Goal: Task Accomplishment & Management: Manage account settings

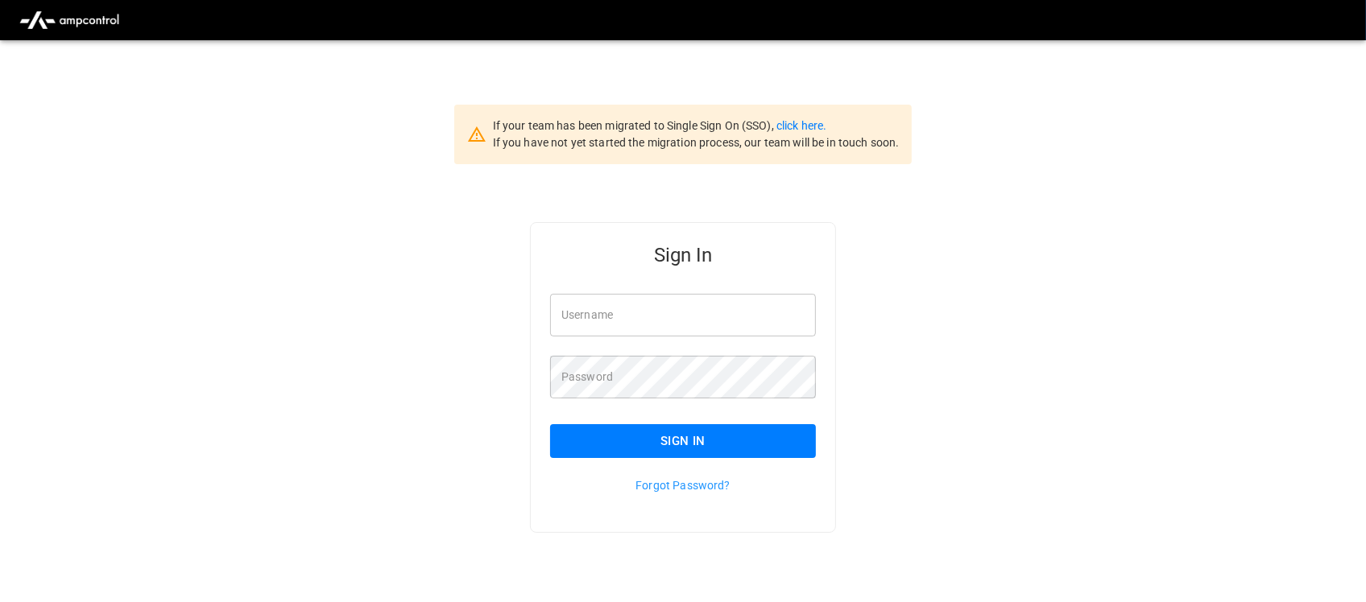
type input "**********"
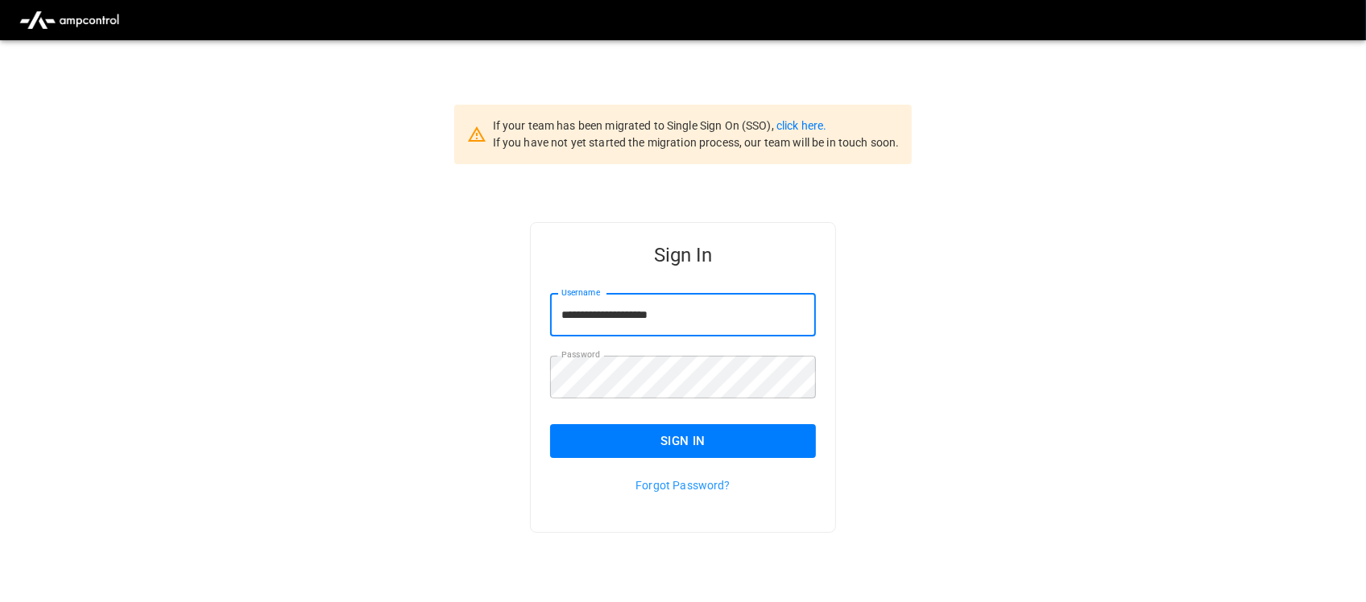
click at [710, 328] on input "**********" at bounding box center [683, 315] width 266 height 43
click at [709, 433] on button "Sign In" at bounding box center [683, 441] width 266 height 34
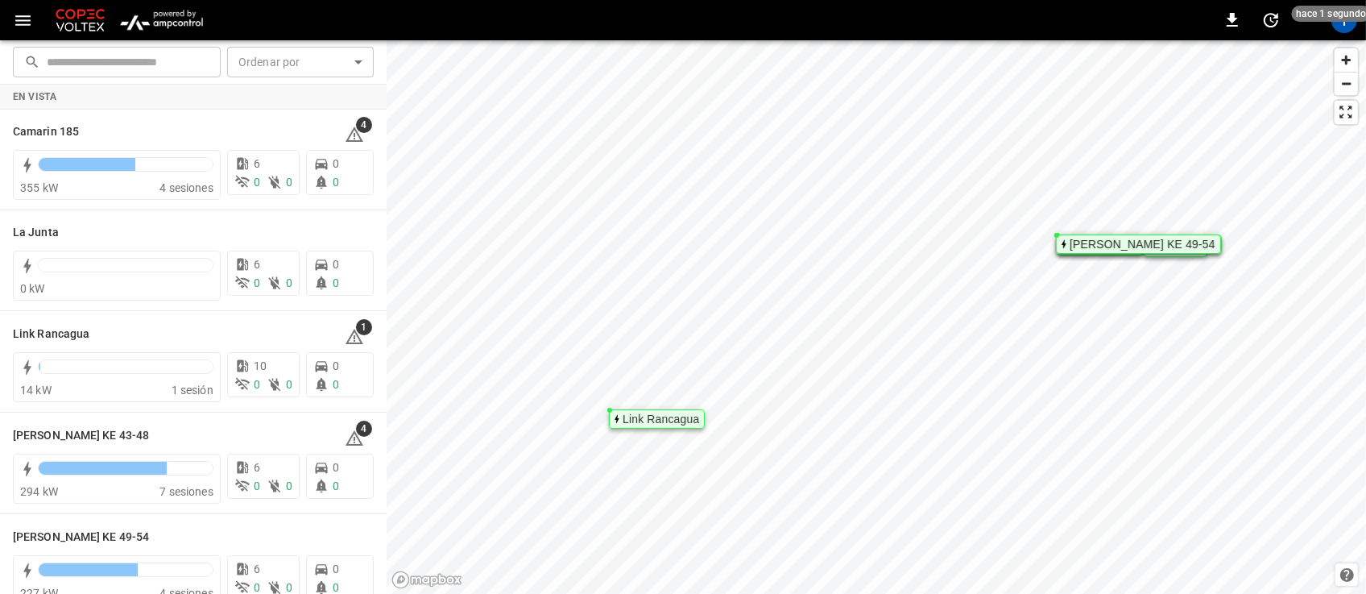
click at [142, 29] on img "menu" at bounding box center [161, 20] width 94 height 31
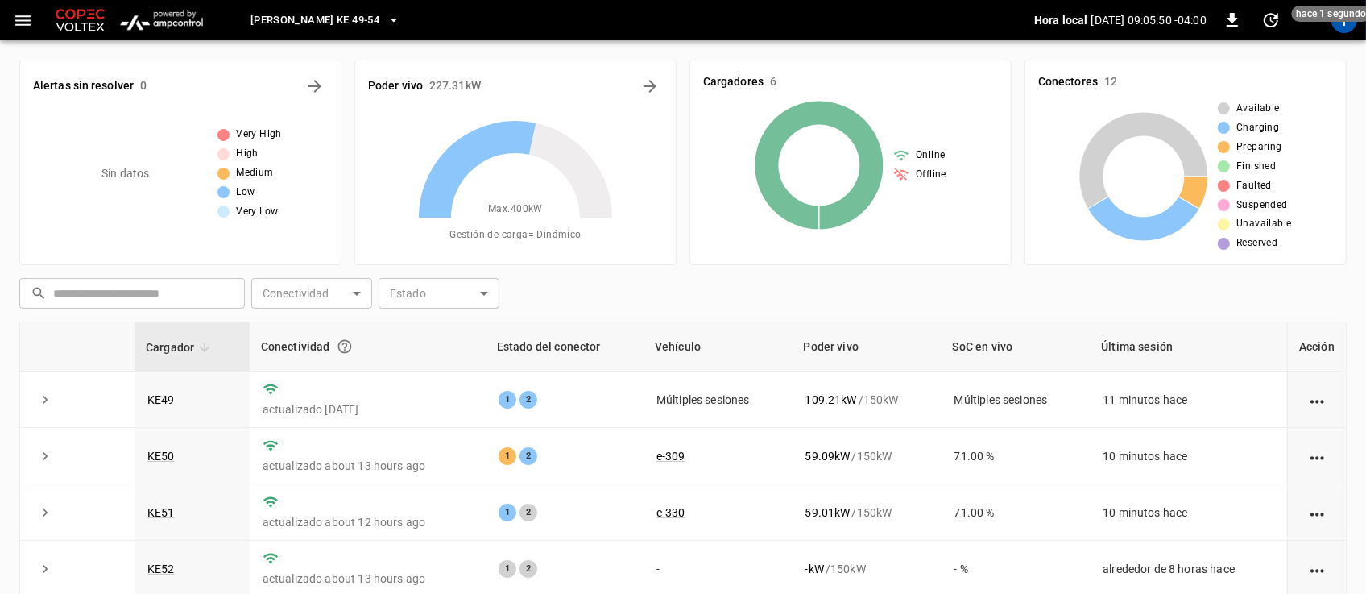
click at [386, 17] on icon "button" at bounding box center [394, 20] width 16 height 16
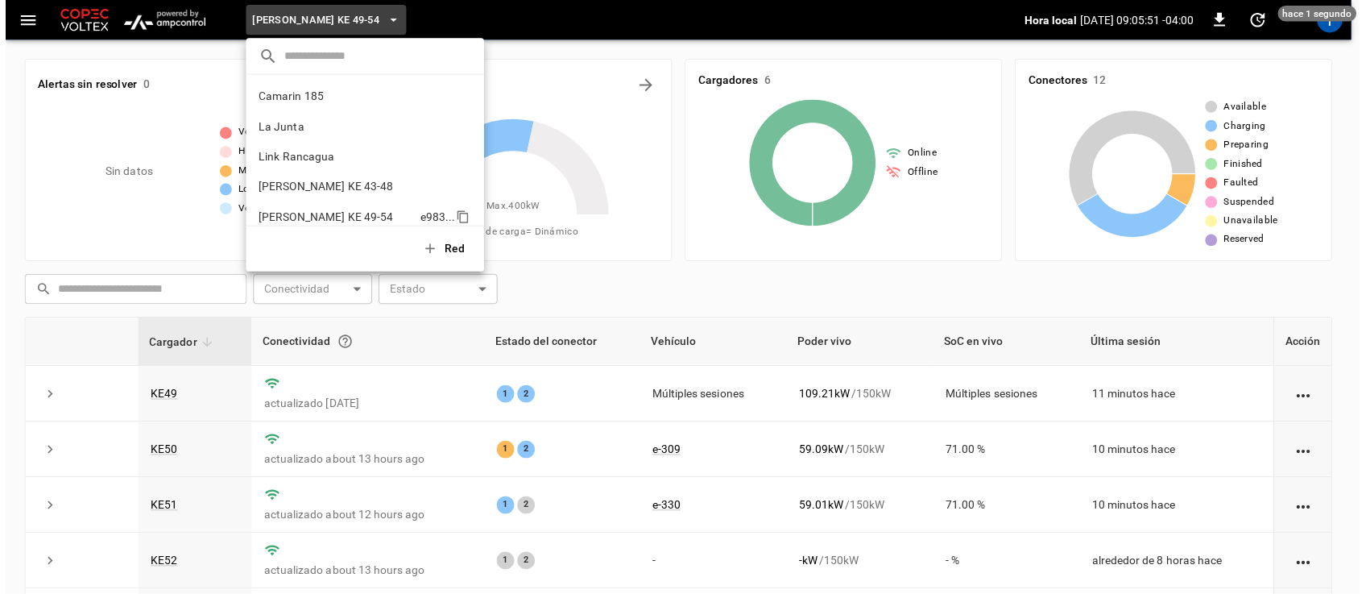
scroll to position [13, 0]
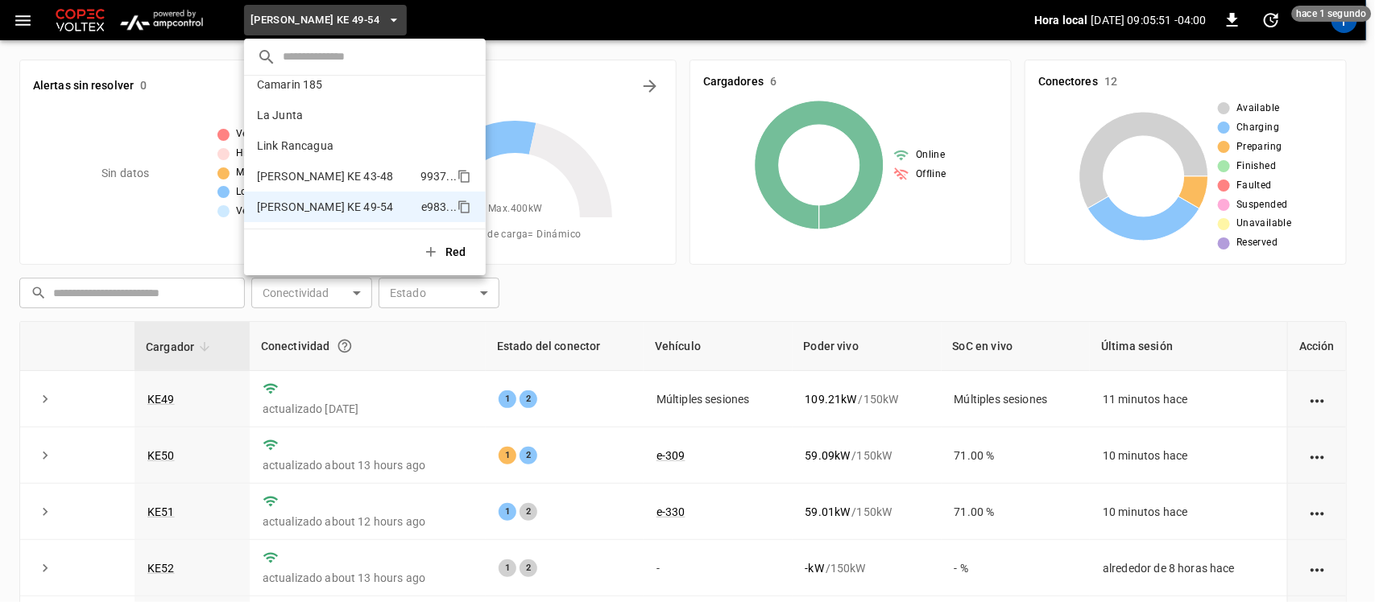
click at [351, 185] on li "[PERSON_NAME] KE 43-48 9937 ..." at bounding box center [365, 176] width 242 height 31
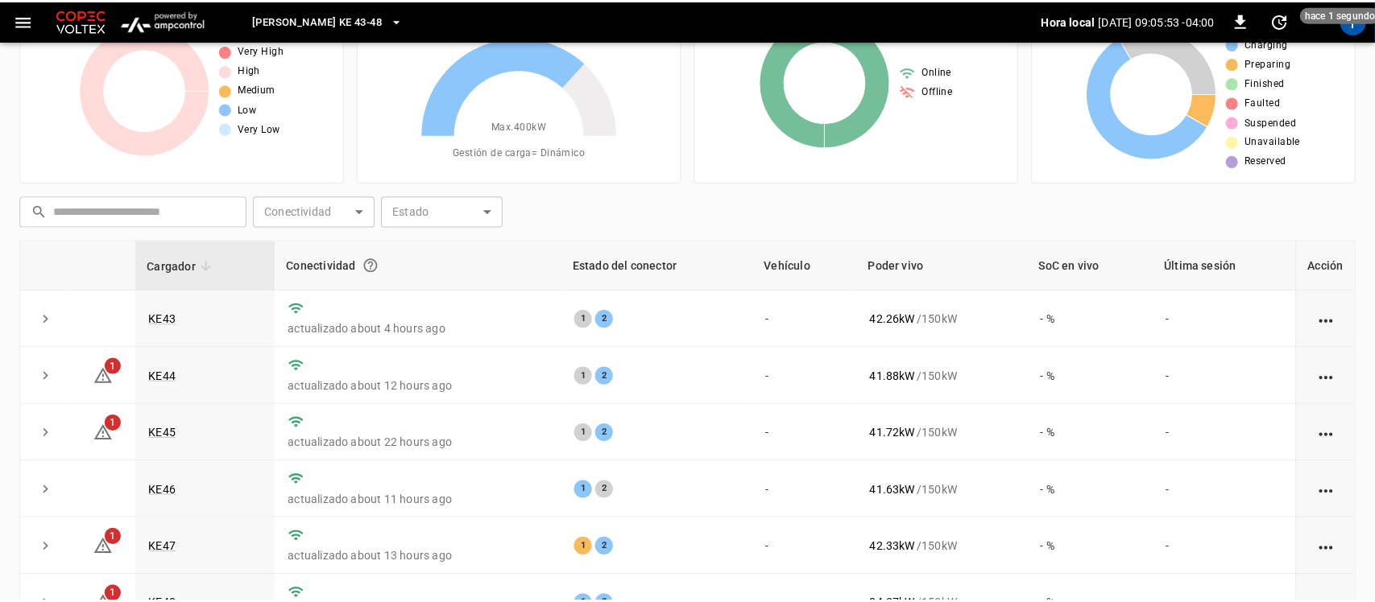
scroll to position [201, 0]
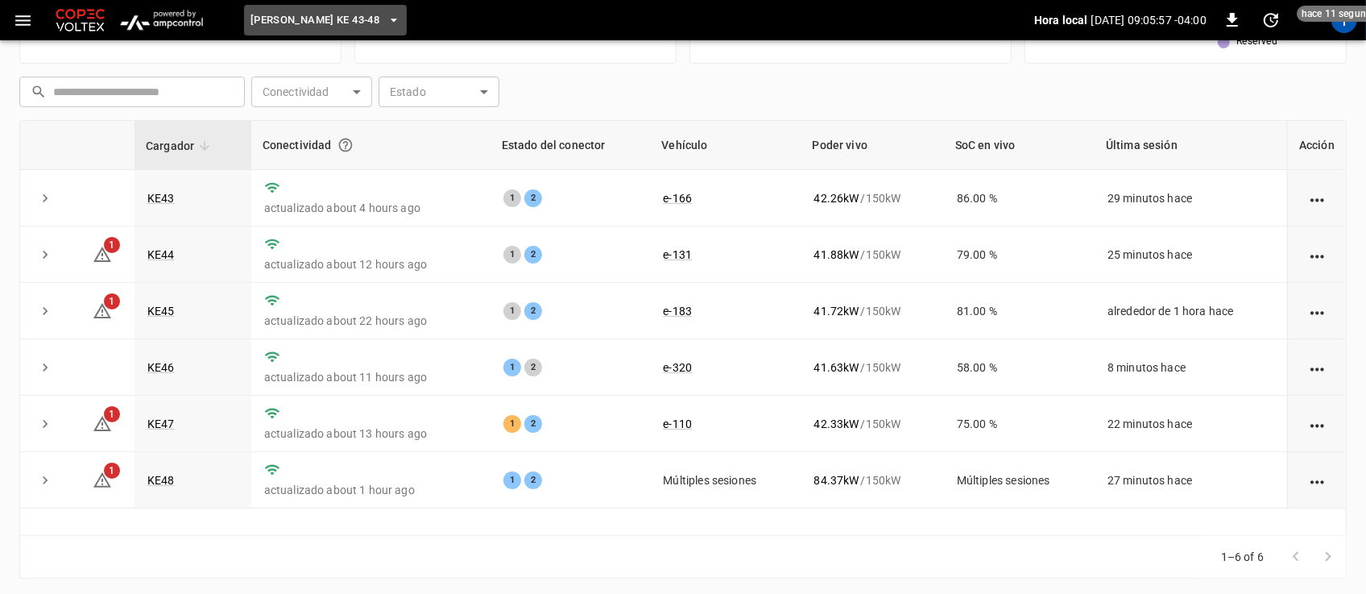
click at [377, 28] on button "[PERSON_NAME] KE 43-48" at bounding box center [325, 20] width 163 height 31
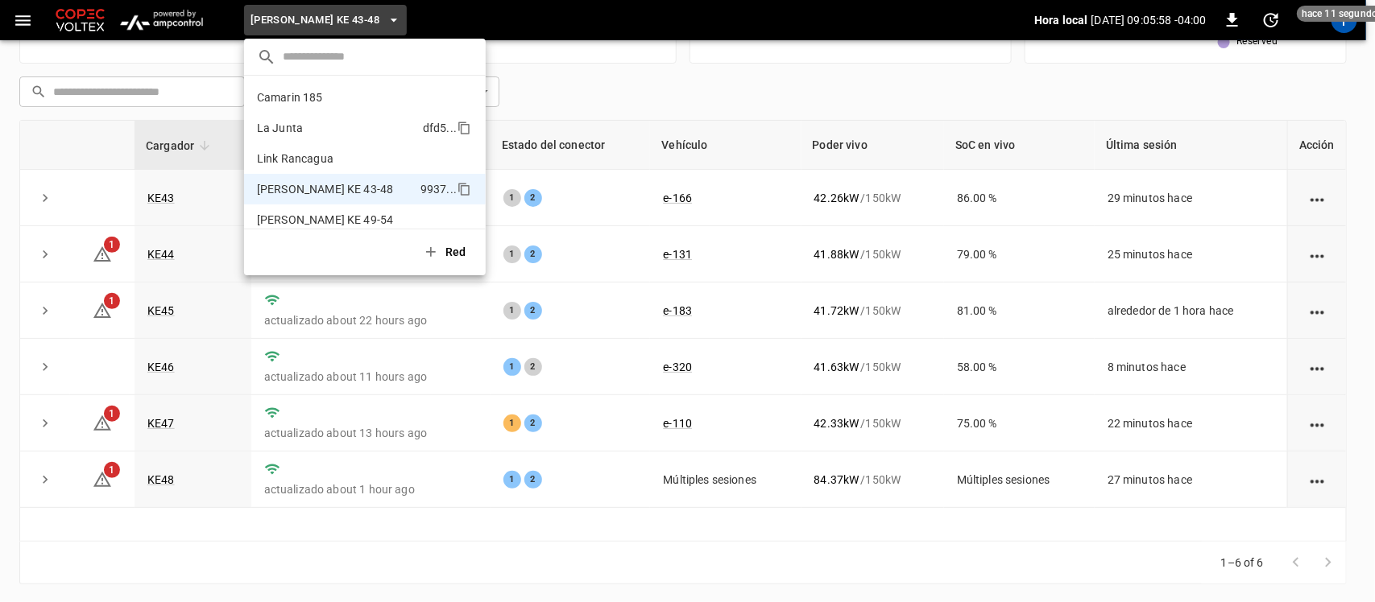
scroll to position [13, 0]
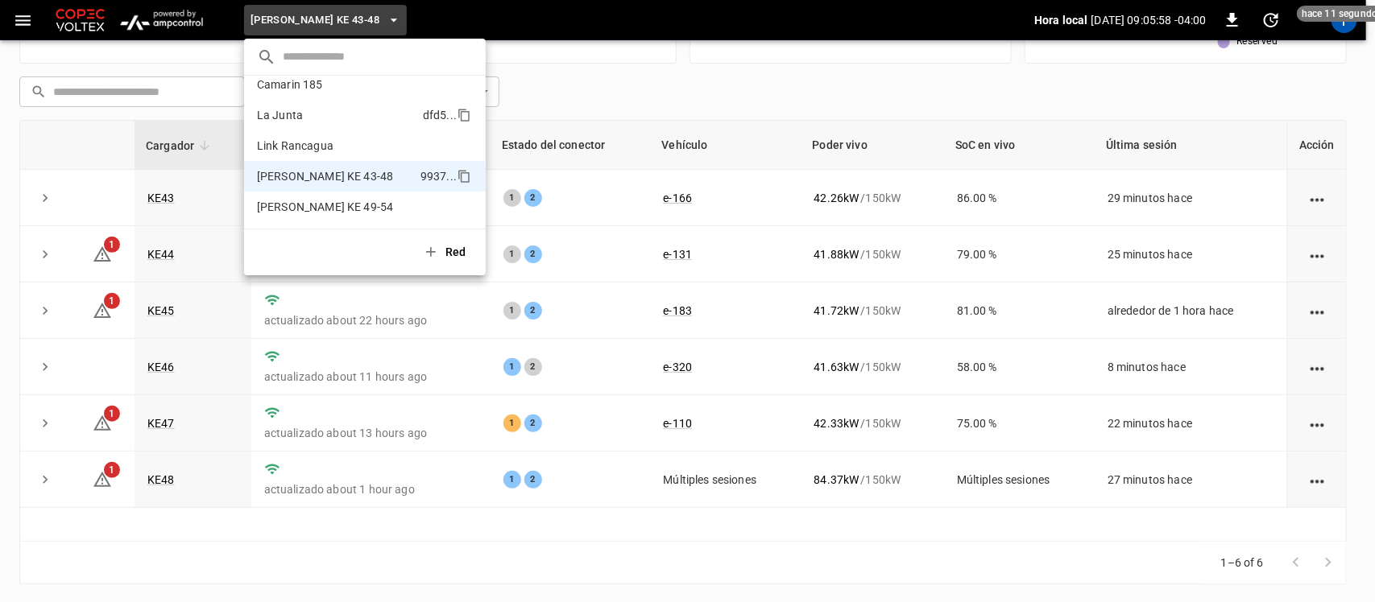
click at [355, 106] on li "La Junta dfd5 ..." at bounding box center [365, 115] width 242 height 31
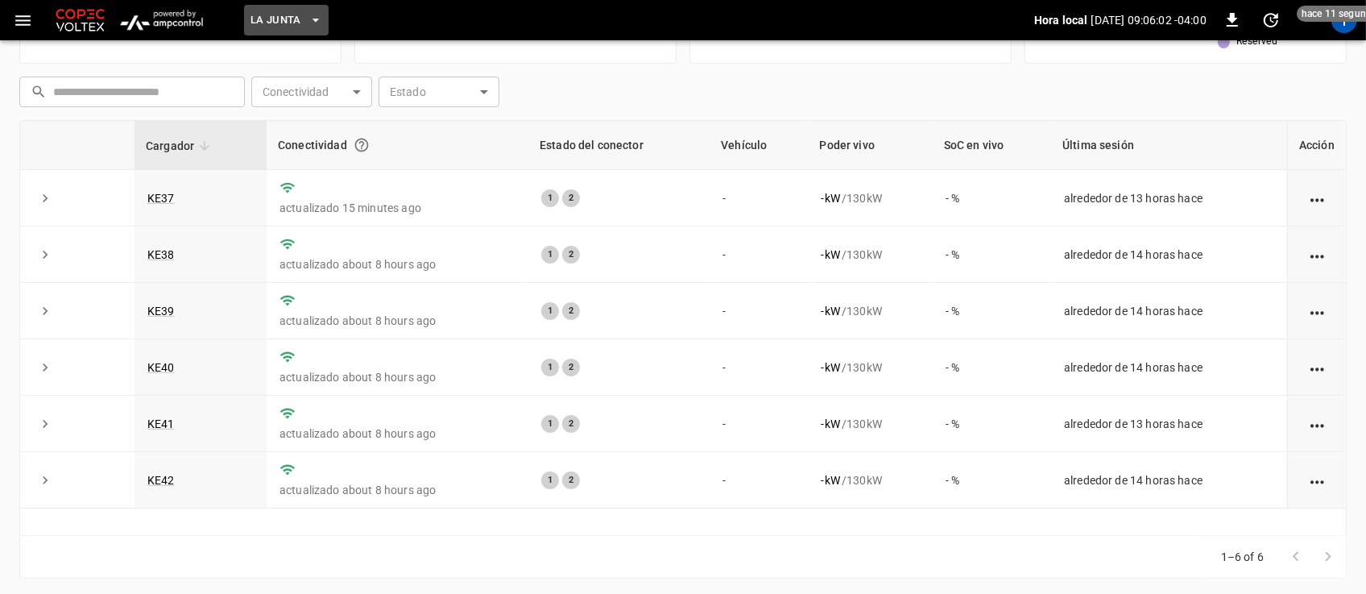
click at [319, 29] on button "La Junta" at bounding box center [286, 20] width 85 height 31
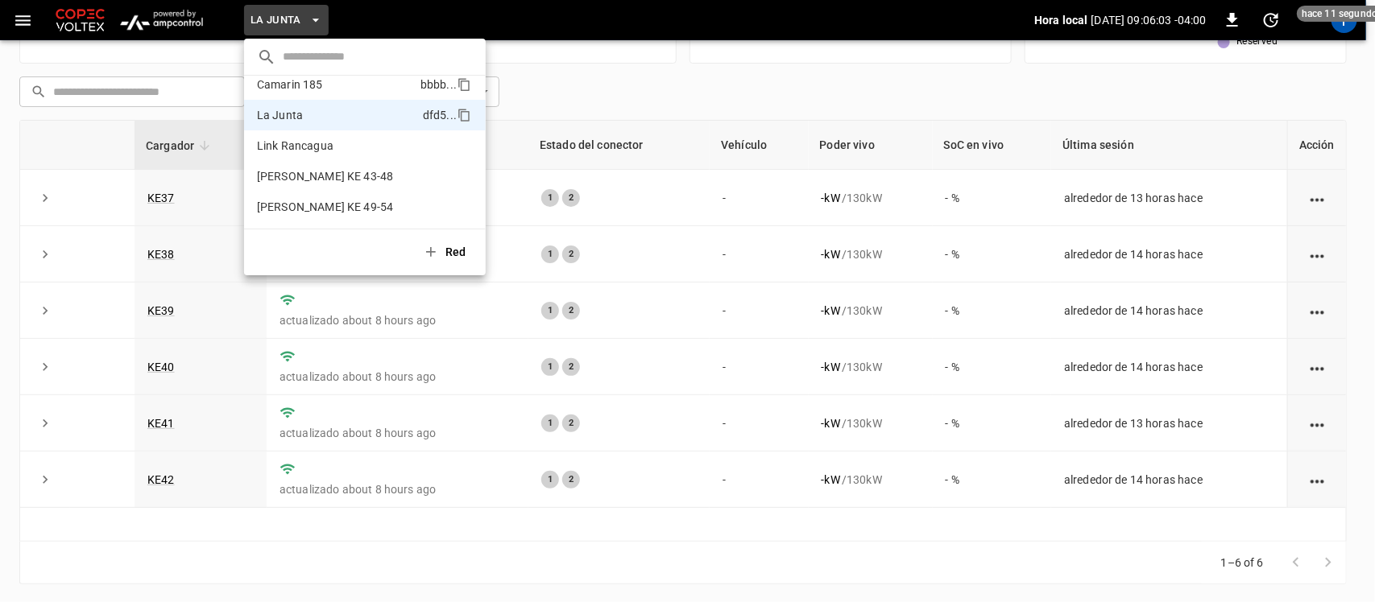
click at [322, 89] on p "Camarin 185" at bounding box center [290, 85] width 66 height 16
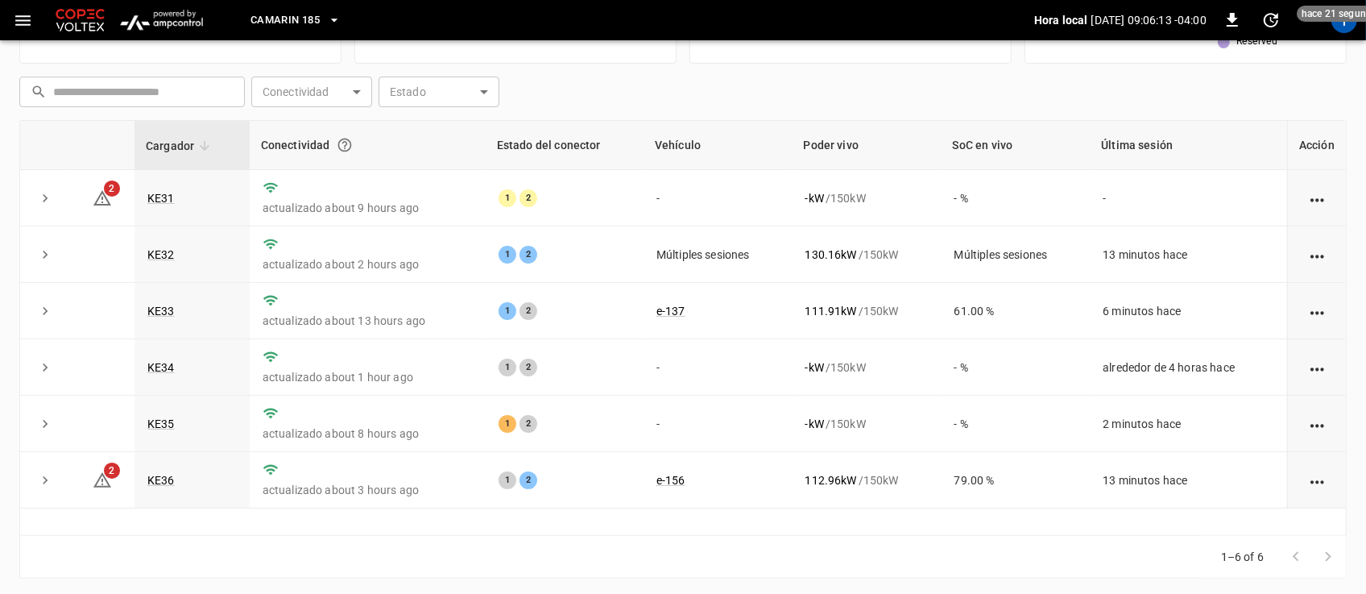
click at [1335, 33] on div "T" at bounding box center [1344, 20] width 31 height 31
click at [1338, 27] on div "T" at bounding box center [1344, 20] width 26 height 26
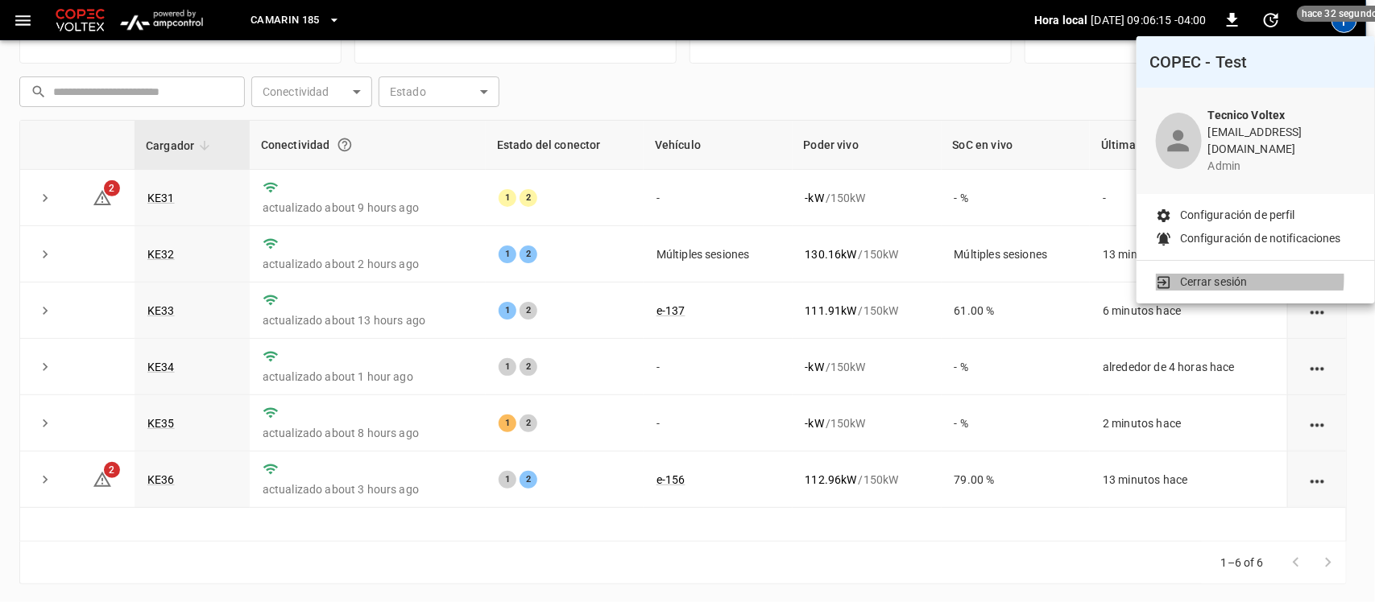
click at [1238, 274] on p "Cerrar sesión" at bounding box center [1214, 282] width 68 height 17
